Goal: Task Accomplishment & Management: Complete application form

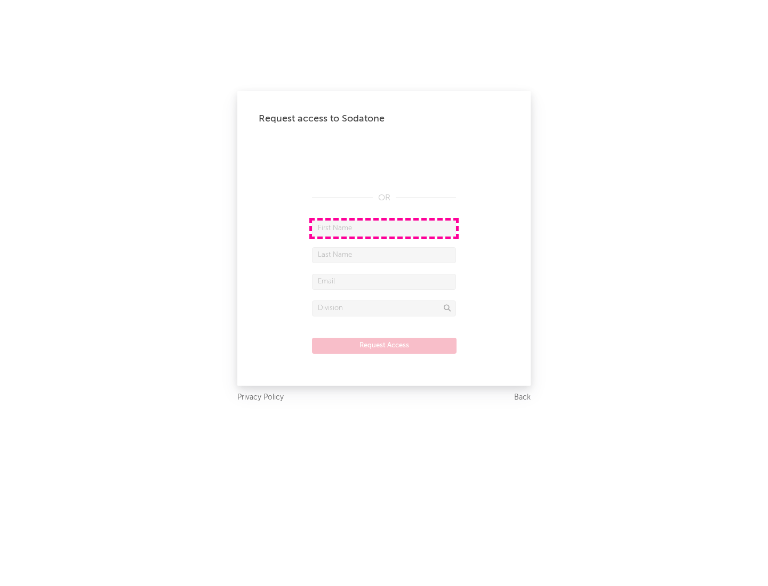
click at [384, 228] on input "text" at bounding box center [384, 229] width 144 height 16
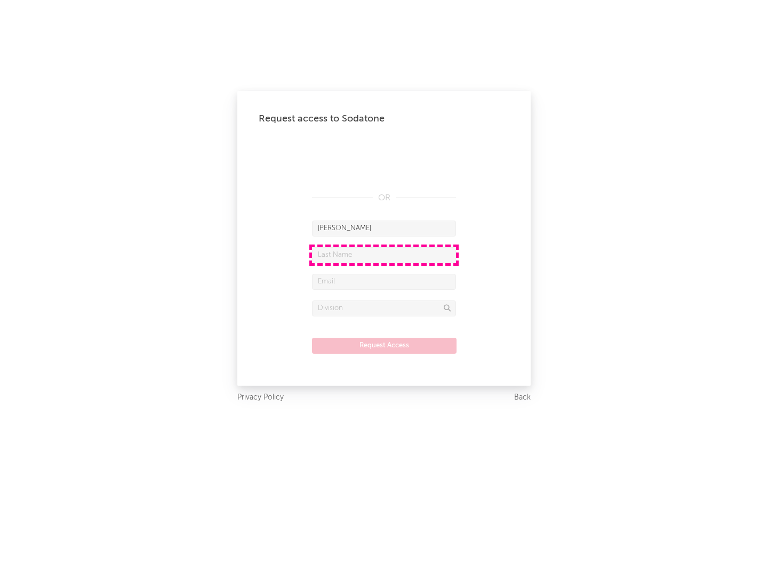
type input "[PERSON_NAME]"
click at [384, 255] on input "text" at bounding box center [384, 255] width 144 height 16
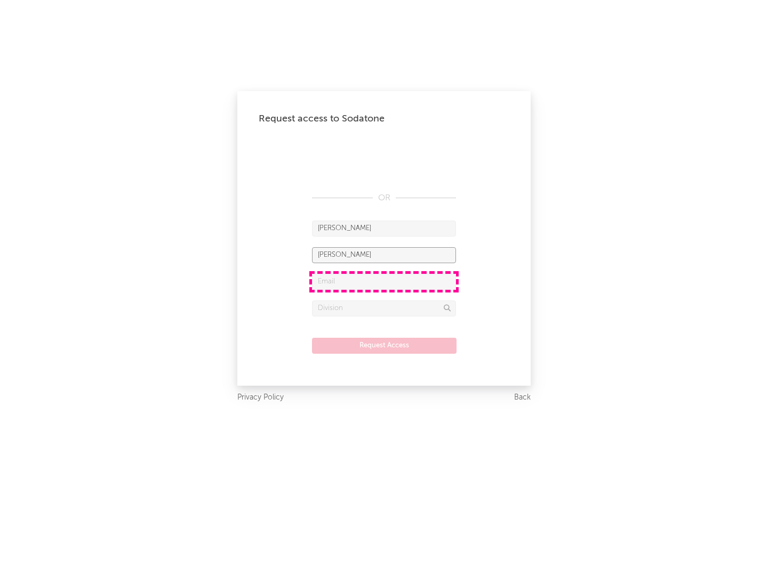
type input "[PERSON_NAME]"
click at [384, 281] on input "text" at bounding box center [384, 282] width 144 height 16
type input "[EMAIL_ADDRESS][DOMAIN_NAME]"
click at [384, 308] on input "text" at bounding box center [384, 309] width 144 height 16
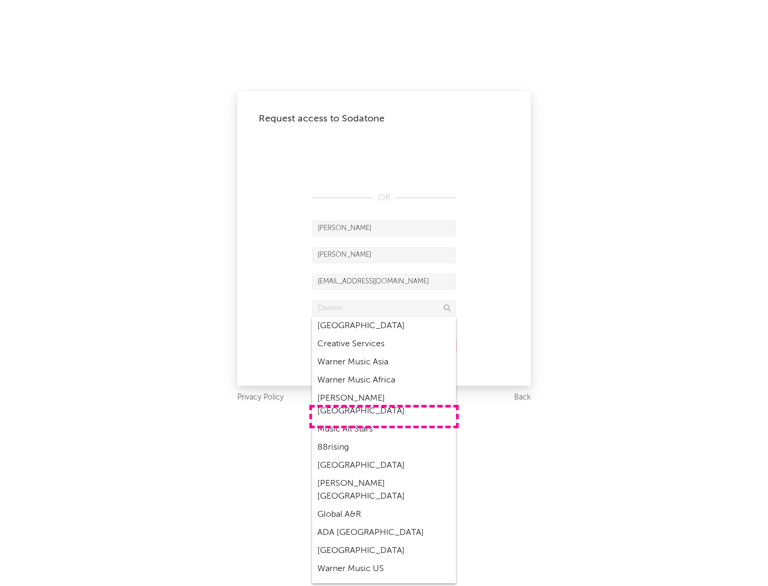
click at [384, 421] on div "Music All Stars" at bounding box center [384, 430] width 144 height 18
type input "Music All Stars"
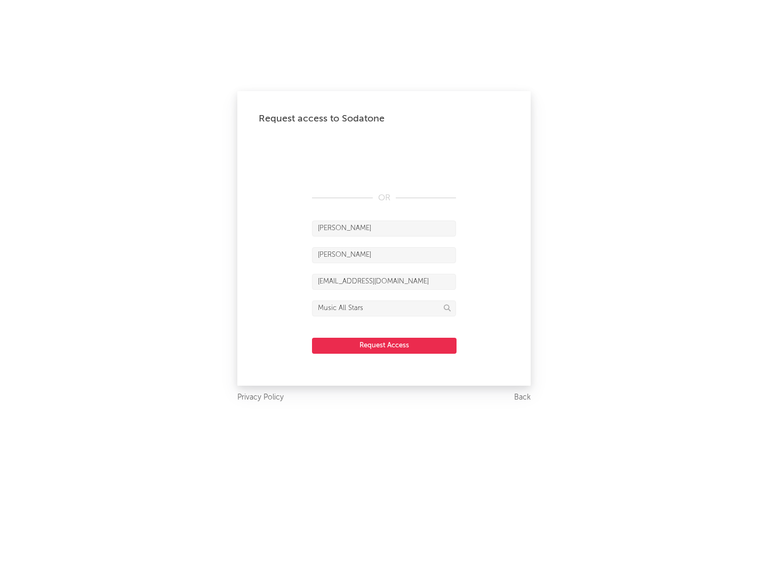
click at [384, 345] on button "Request Access" at bounding box center [384, 346] width 144 height 16
